Goal: Information Seeking & Learning: Check status

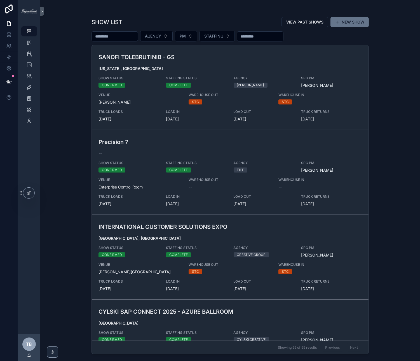
click at [26, 65] on icon "scrollable content" at bounding box center [29, 65] width 6 height 6
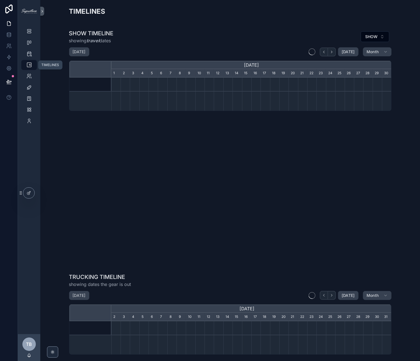
scroll to position [0, 280]
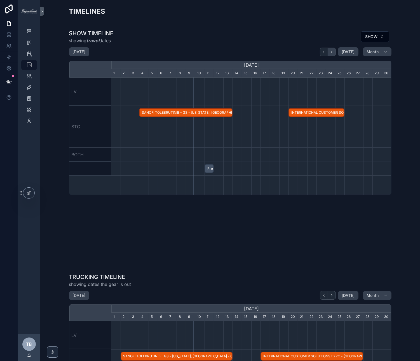
click at [333, 52] on icon "scrollable content" at bounding box center [332, 52] width 4 height 4
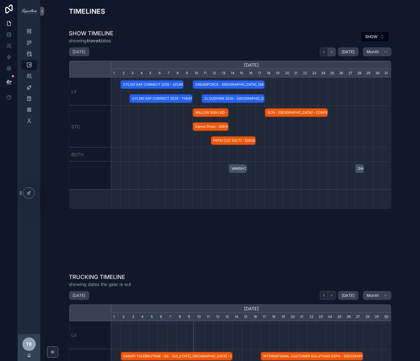
click at [333, 52] on icon "scrollable content" at bounding box center [332, 52] width 4 height 4
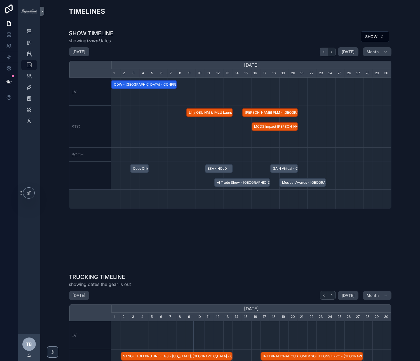
click at [326, 52] on icon "scrollable content" at bounding box center [324, 52] width 4 height 4
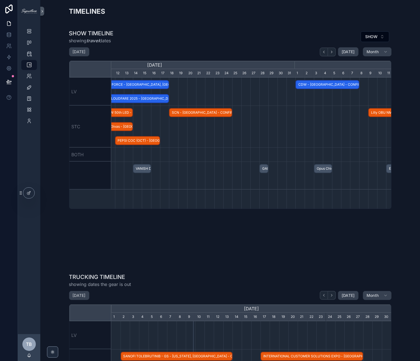
scroll to position [0, 377]
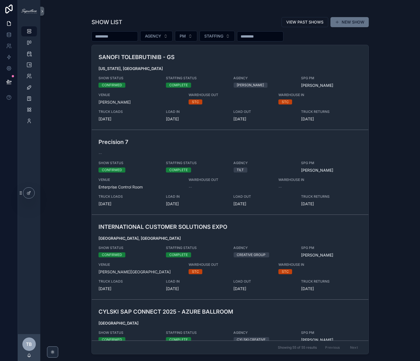
click at [126, 35] on input "scrollable content" at bounding box center [115, 36] width 46 height 8
type input "*****"
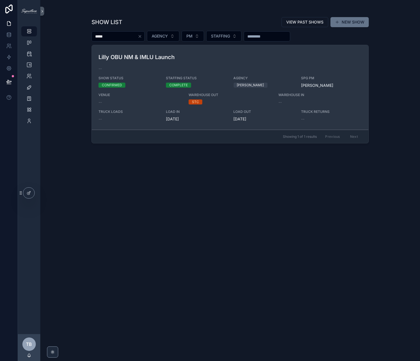
click at [175, 57] on h3 "Lilly OBU NM & IMLU Launch" at bounding box center [184, 57] width 173 height 8
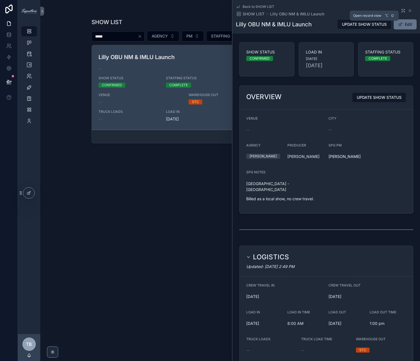
click at [403, 11] on icon "scrollable content" at bounding box center [403, 10] width 4 height 4
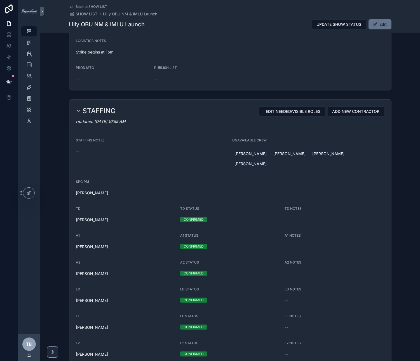
scroll to position [397, 0]
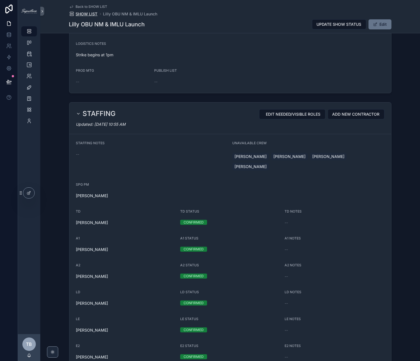
click at [76, 16] on span "SHOW LIST" at bounding box center [87, 14] width 22 height 6
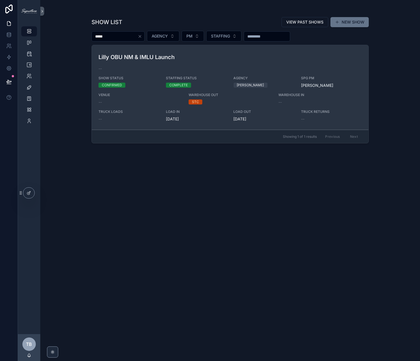
click at [137, 80] on div "SHOW STATUS CONFIRMED" at bounding box center [128, 82] width 61 height 12
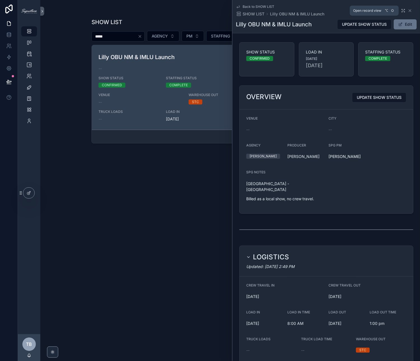
click at [404, 12] on icon "scrollable content" at bounding box center [404, 11] width 1 height 1
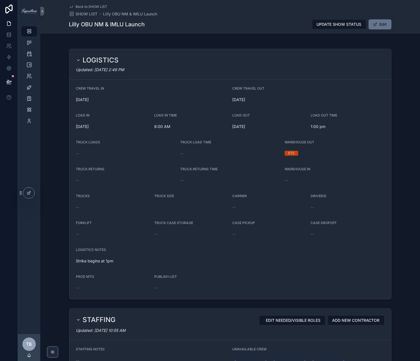
scroll to position [185, 0]
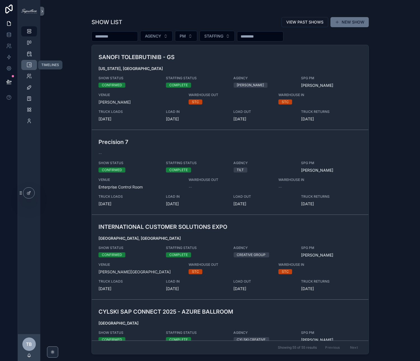
click at [29, 67] on icon "scrollable content" at bounding box center [29, 65] width 6 height 6
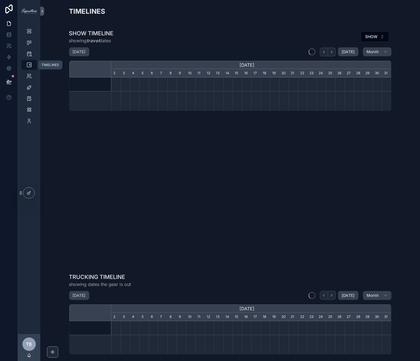
scroll to position [0, 280]
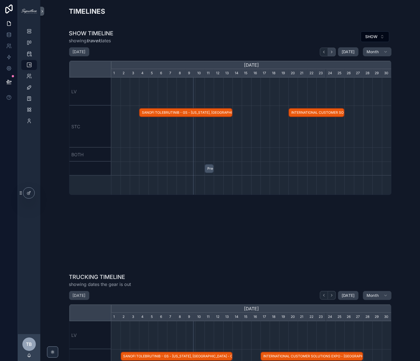
click at [334, 50] on icon "scrollable content" at bounding box center [332, 52] width 4 height 4
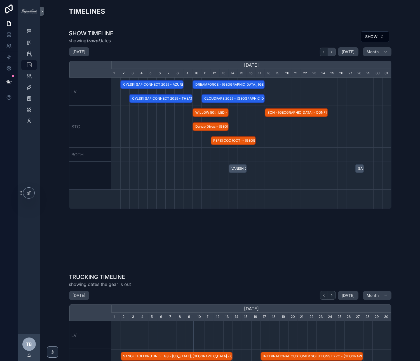
click at [334, 50] on icon "scrollable content" at bounding box center [332, 52] width 4 height 4
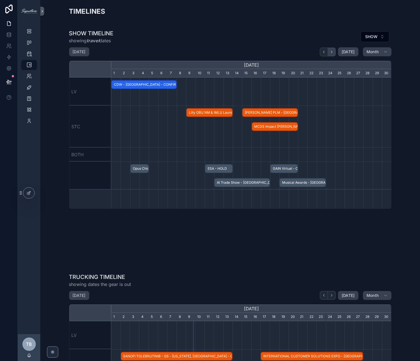
click at [334, 50] on icon "scrollable content" at bounding box center [332, 52] width 4 height 4
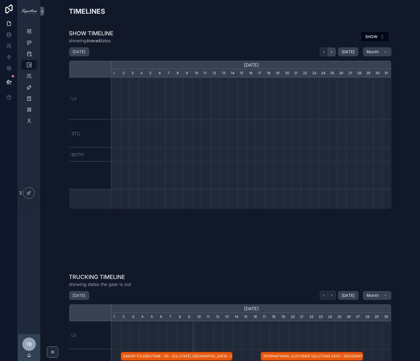
click at [334, 50] on icon "scrollable content" at bounding box center [332, 52] width 4 height 4
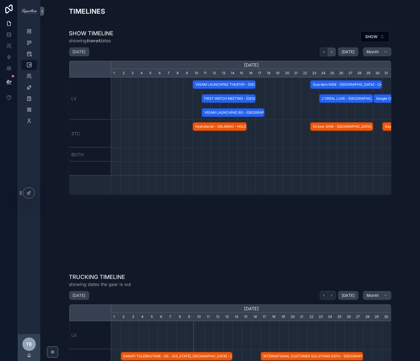
click at [334, 50] on icon "scrollable content" at bounding box center [332, 52] width 4 height 4
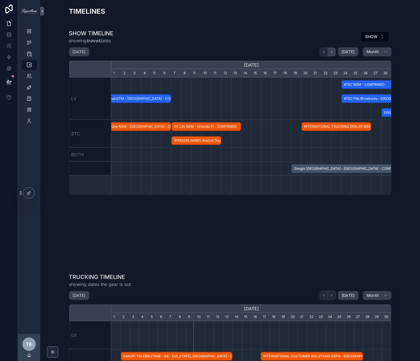
click at [334, 50] on icon "scrollable content" at bounding box center [332, 52] width 4 height 4
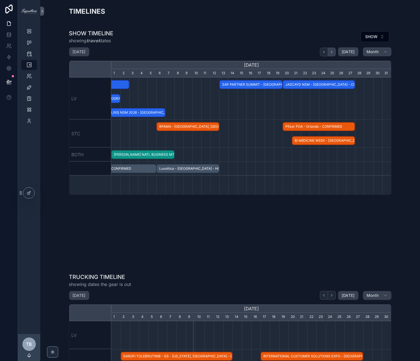
click at [334, 50] on icon "scrollable content" at bounding box center [332, 52] width 4 height 4
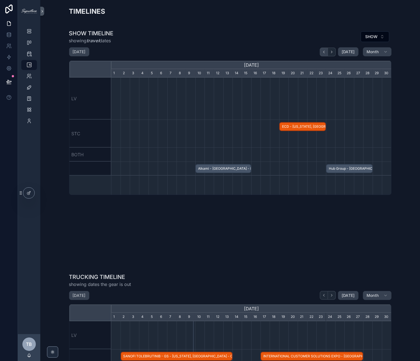
click at [324, 51] on icon "scrollable content" at bounding box center [324, 52] width 4 height 4
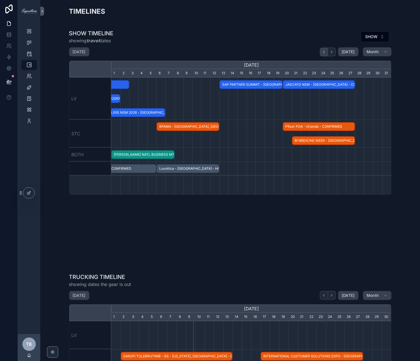
click at [324, 51] on icon "scrollable content" at bounding box center [324, 52] width 4 height 4
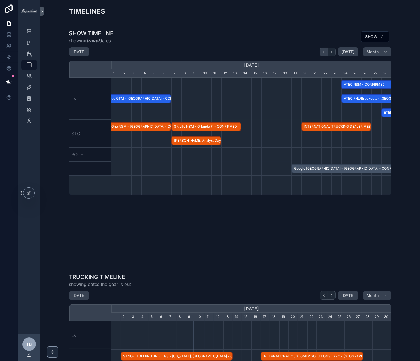
click at [324, 51] on icon "scrollable content" at bounding box center [324, 52] width 4 height 4
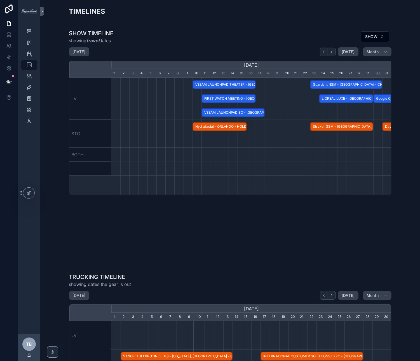
click at [318, 84] on span "Guardant NSM - Los Angeles - CHANGED" at bounding box center [345, 84] width 71 height 9
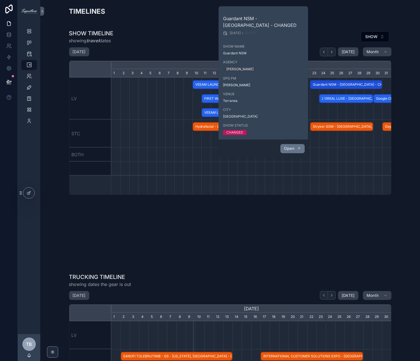
click at [289, 150] on span "Open" at bounding box center [289, 148] width 10 height 5
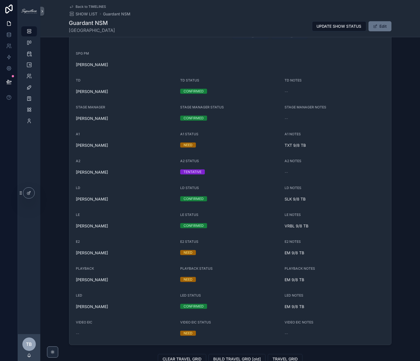
scroll to position [513, 0]
